Goal: Transaction & Acquisition: Purchase product/service

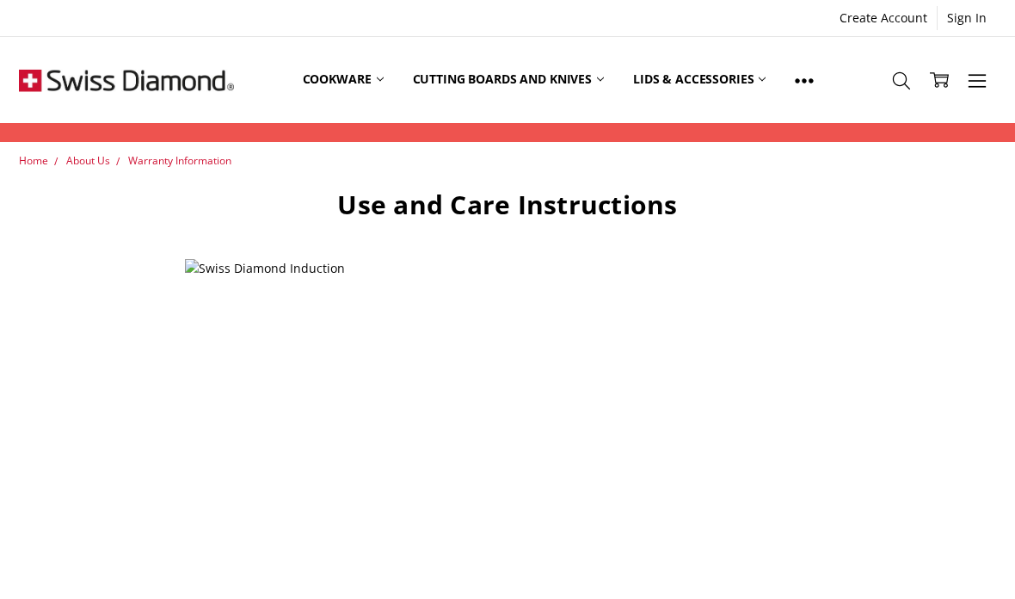
click at [42, 156] on span "Home" at bounding box center [33, 160] width 29 height 15
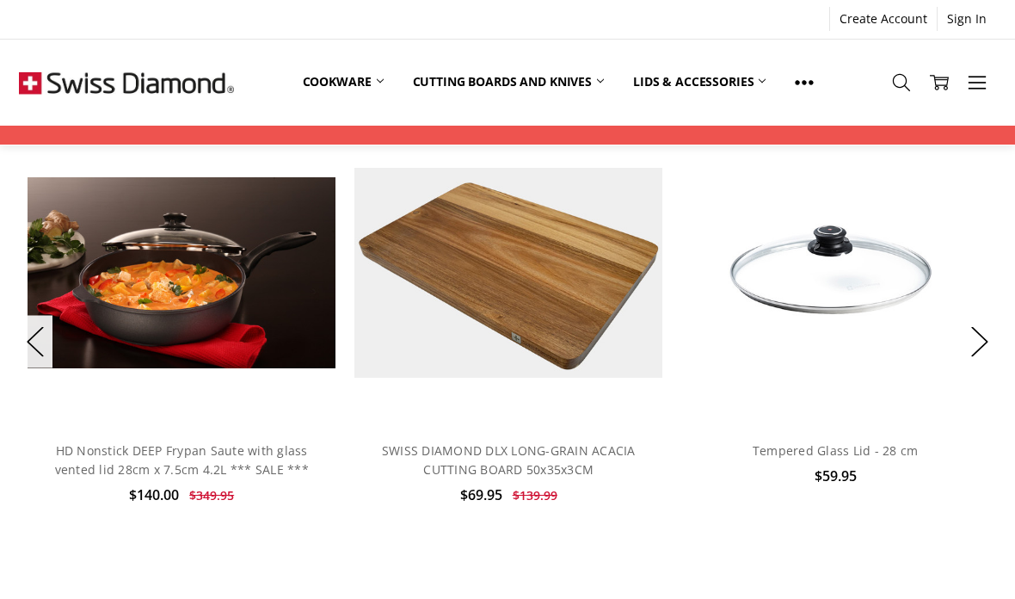
scroll to position [1235, 0]
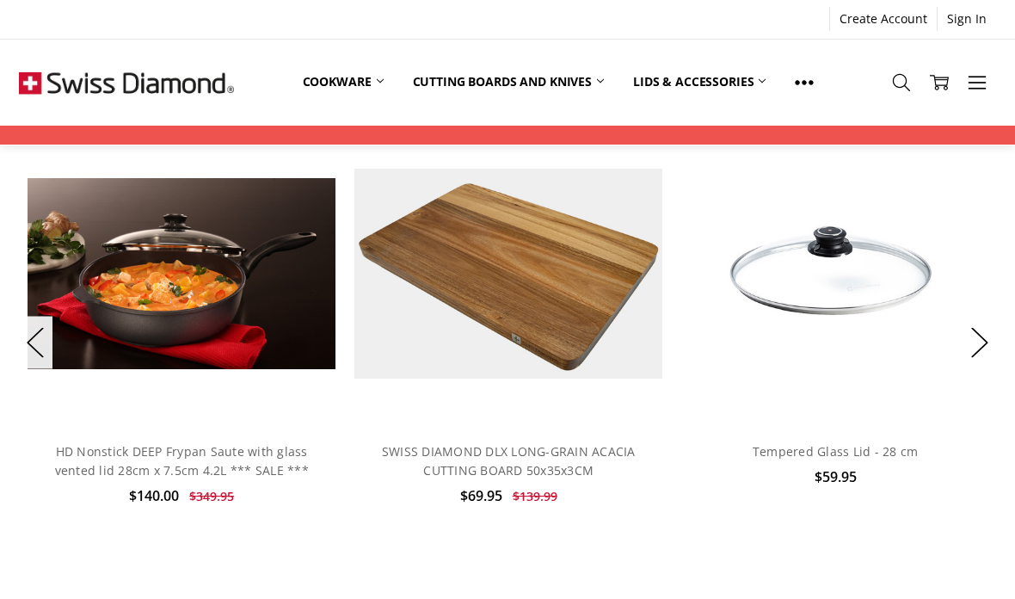
click at [197, 452] on link "HD Nonstick DEEP Frypan Saute with glass vented lid 28cm x 7.5cm 4.2L *** SALE …" at bounding box center [182, 460] width 254 height 35
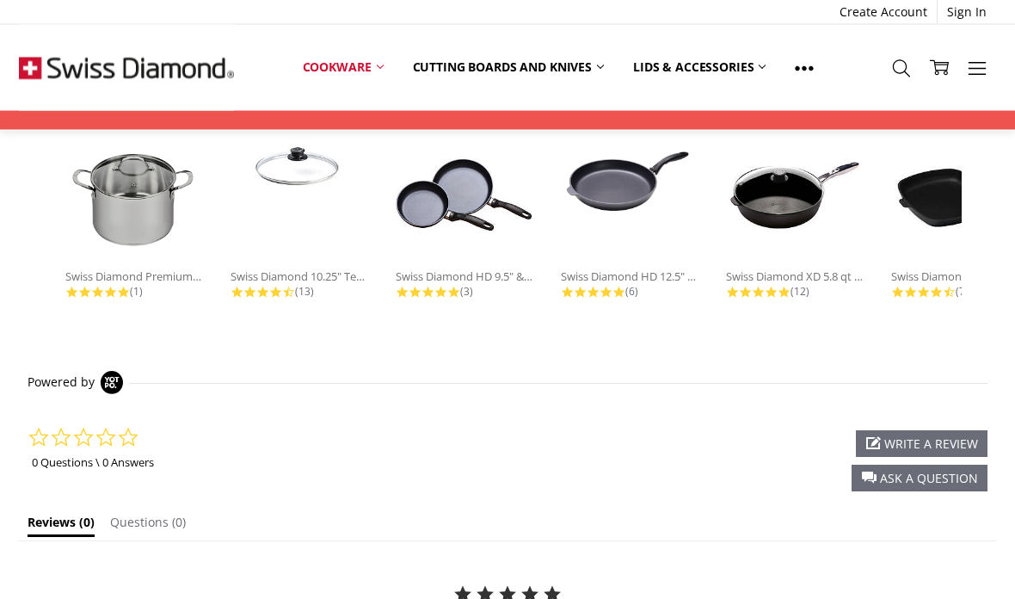
scroll to position [1227, 0]
click at [817, 268] on div "Swiss Diamond XD 5.8 qt Nonstick..." at bounding box center [795, 275] width 138 height 15
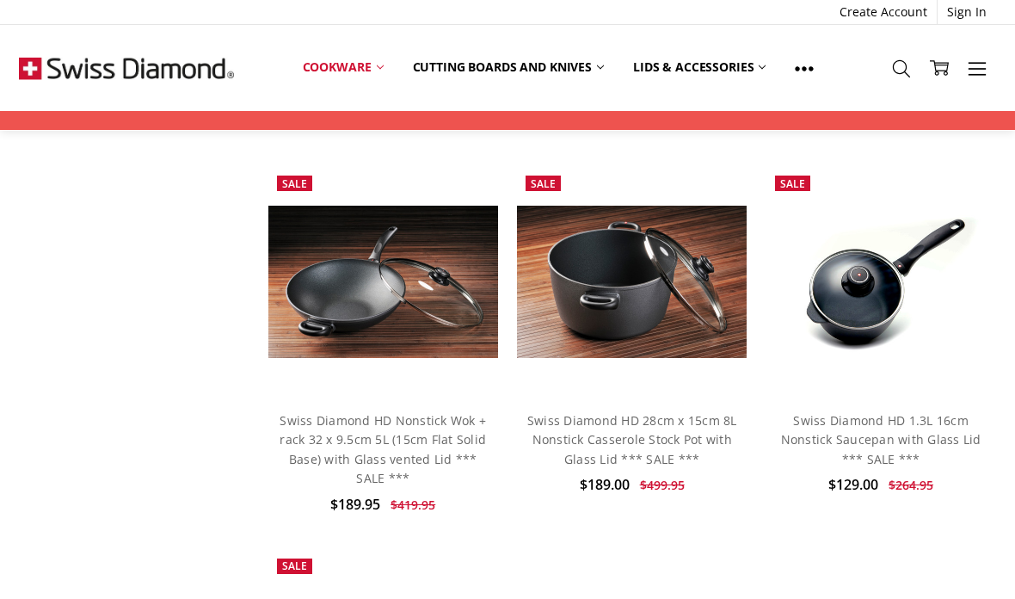
scroll to position [1218, 0]
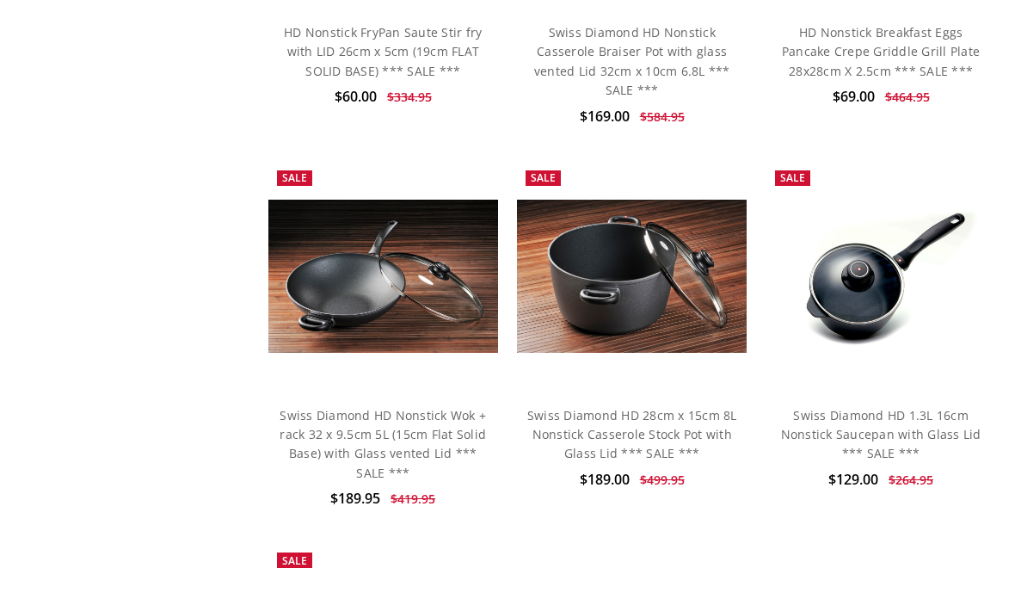
click at [653, 416] on link "Swiss Diamond HD 28cm x 15cm 8L Nonstick Casserole Stock Pot with Glass Lid ***…" at bounding box center [632, 434] width 210 height 55
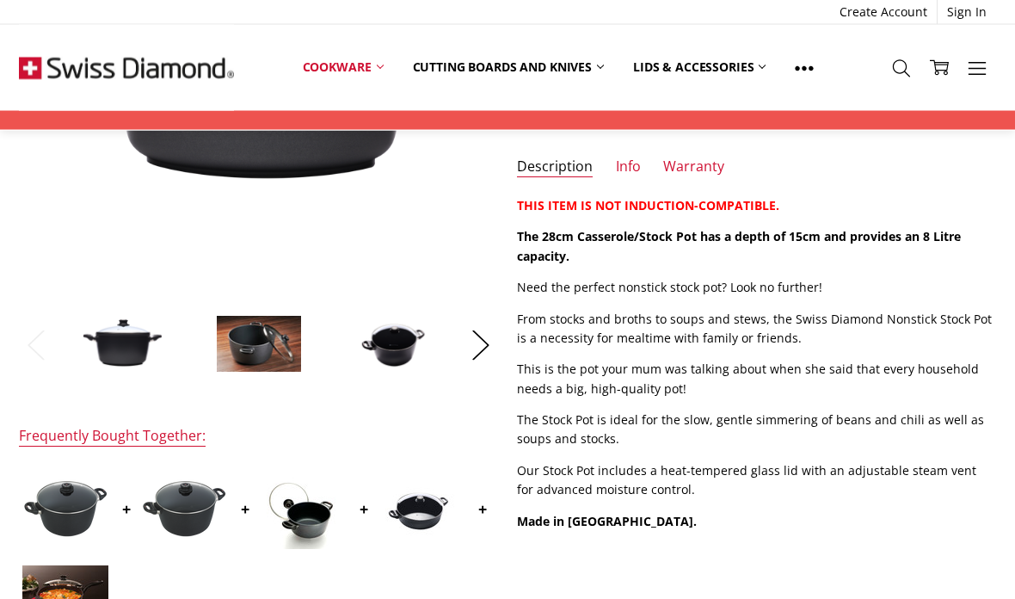
scroll to position [376, 0]
click at [481, 340] on button "Next" at bounding box center [481, 344] width 34 height 52
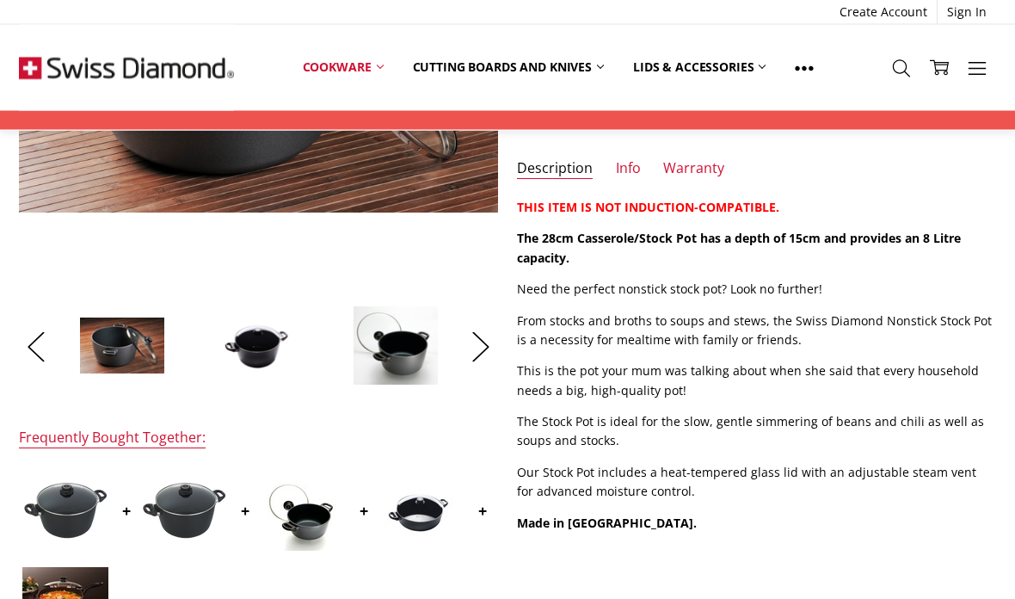
scroll to position [374, 0]
click at [38, 346] on button "Previous" at bounding box center [36, 346] width 34 height 52
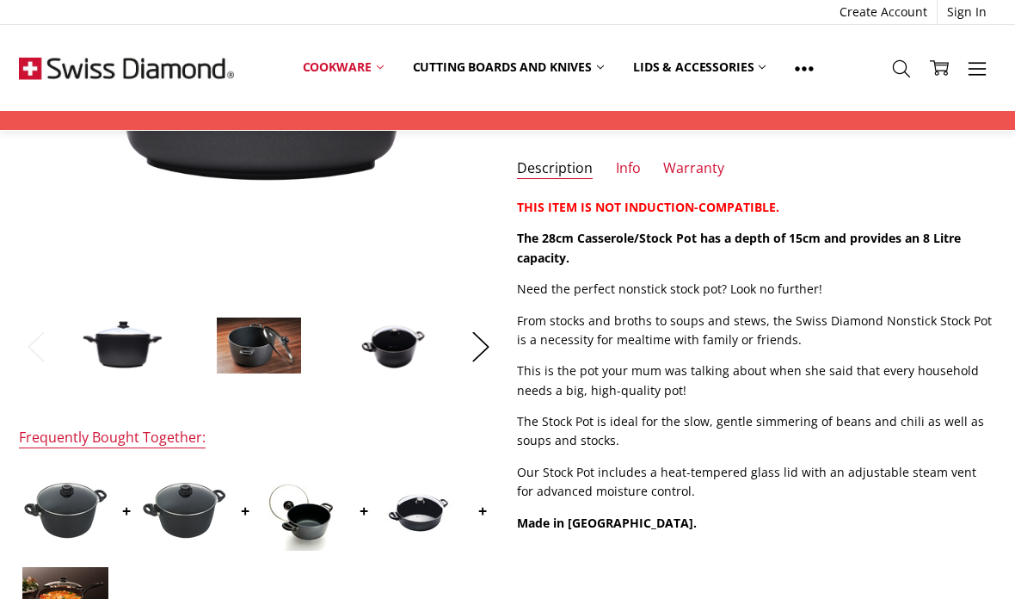
click at [137, 348] on img at bounding box center [122, 345] width 86 height 54
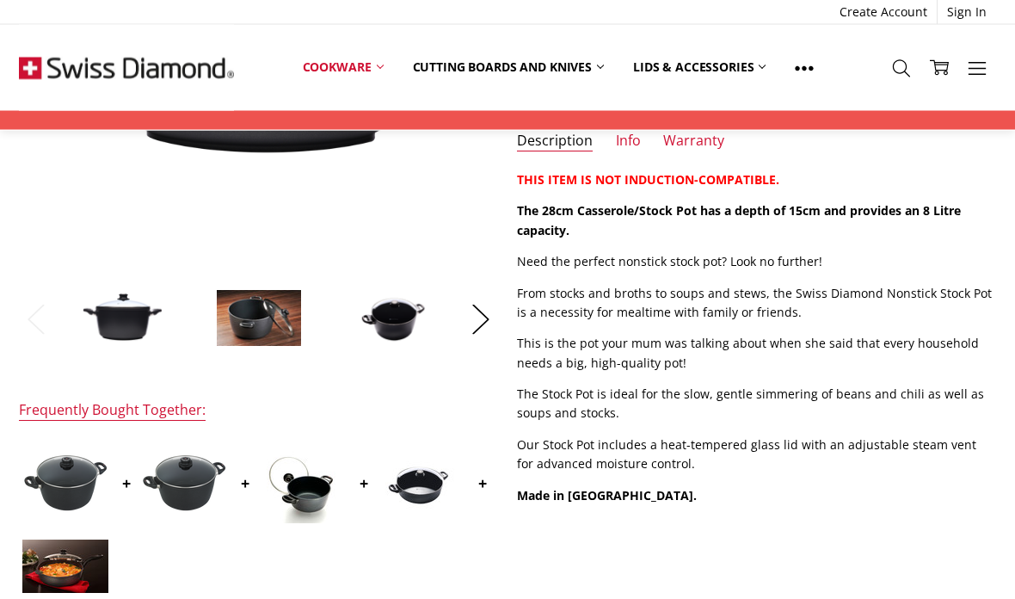
scroll to position [402, 0]
